Goal: Find specific page/section: Find specific page/section

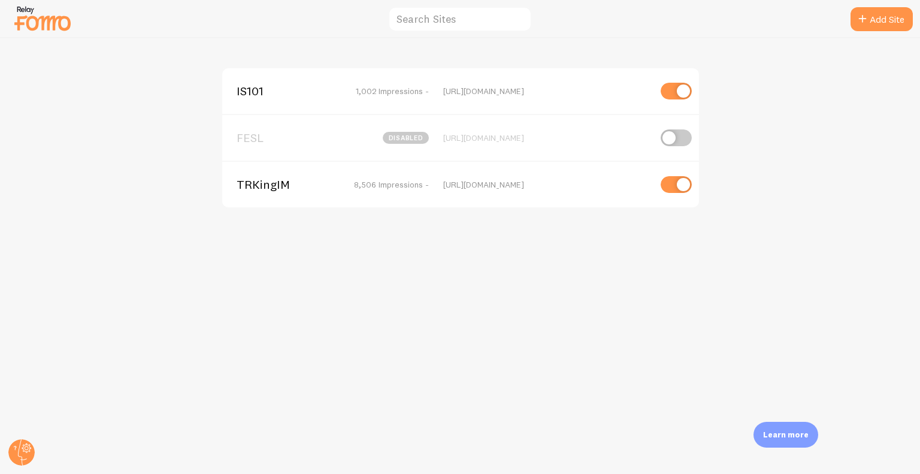
click at [271, 189] on span "TRKingIM" at bounding box center [284, 184] width 96 height 11
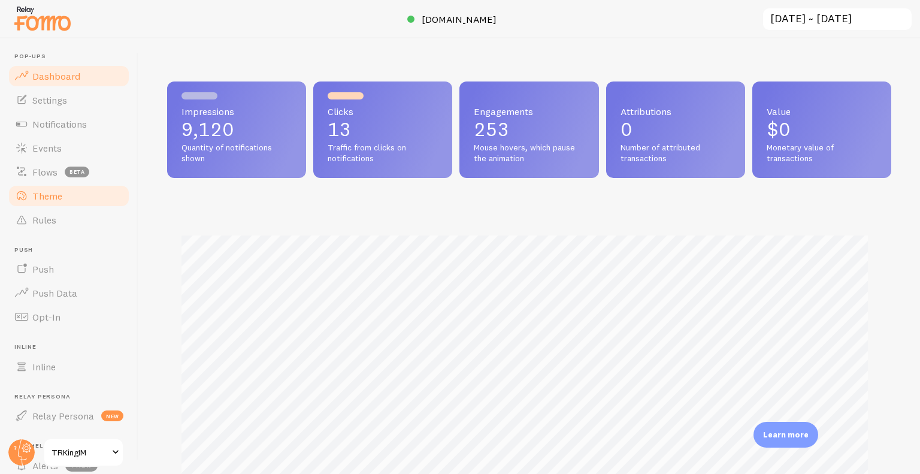
scroll to position [314, 715]
click at [54, 272] on link "Push" at bounding box center [68, 269] width 123 height 24
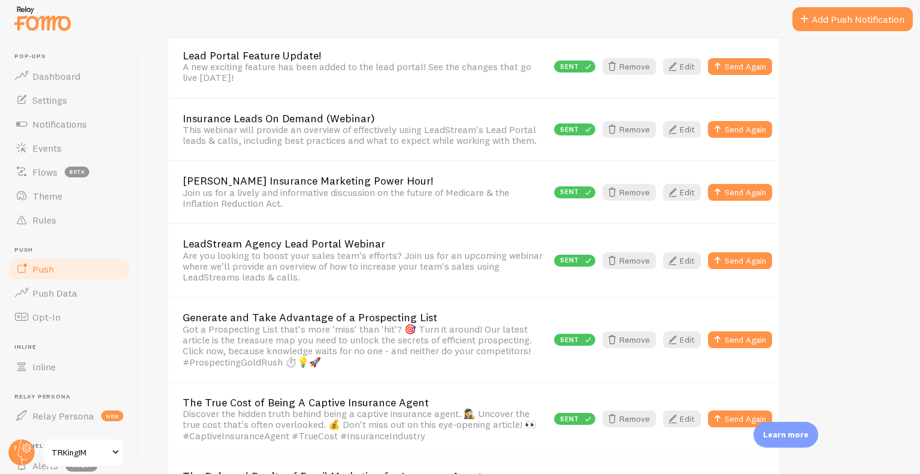
scroll to position [973, 0]
